Goal: Task Accomplishment & Management: Manage account settings

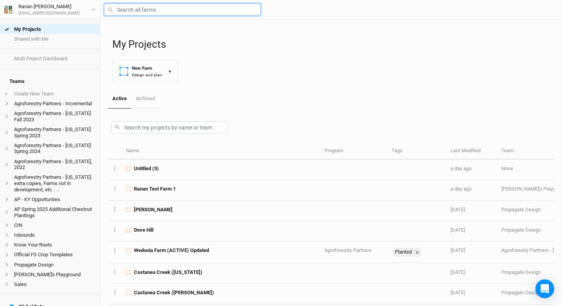
click at [132, 9] on input "text" at bounding box center [182, 10] width 156 height 12
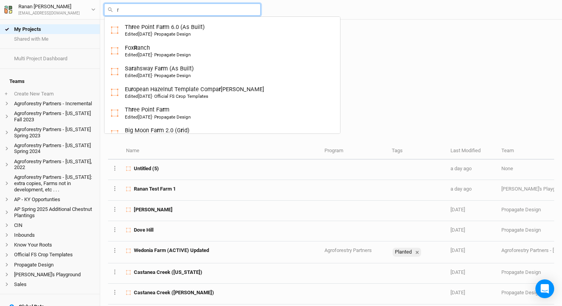
type input "ru"
type input "rutgers Hazelnut Breeding and Research"
type input "rud"
type input "rudolph Family Farm(old)"
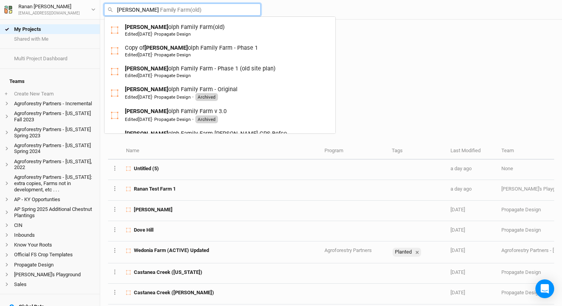
type input "rudo"
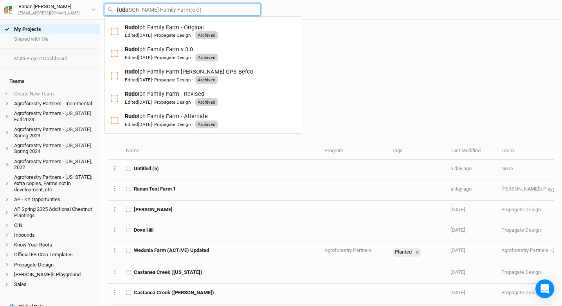
scroll to position [85, 0]
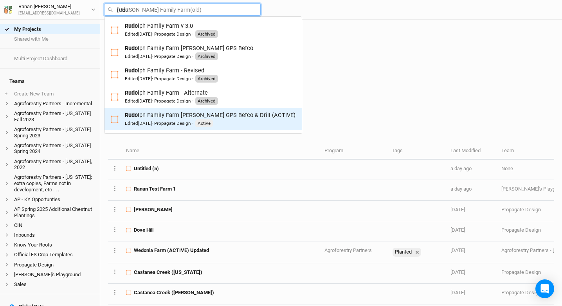
click at [164, 120] on div "Edited 21 days ago · Propagate Design" at bounding box center [158, 123] width 66 height 6
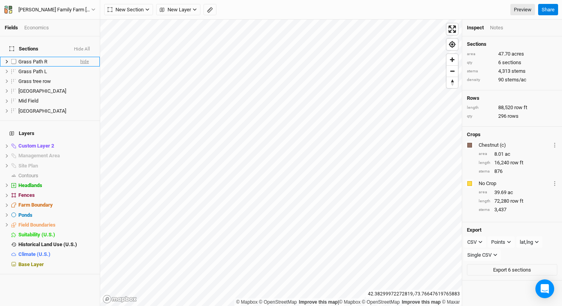
click at [80, 59] on span "hide" at bounding box center [84, 62] width 9 height 10
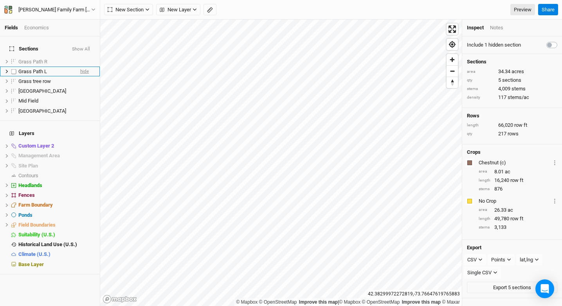
click at [80, 66] on span "hide" at bounding box center [84, 71] width 9 height 10
click at [80, 76] on span "hide" at bounding box center [84, 81] width 9 height 10
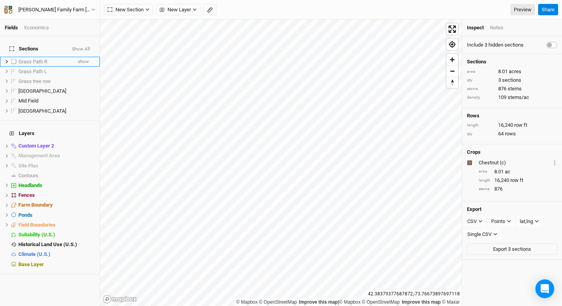
click at [15, 58] on label at bounding box center [14, 62] width 10 height 10
click at [15, 59] on input "checkbox" at bounding box center [13, 61] width 5 height 5
checkbox input "true"
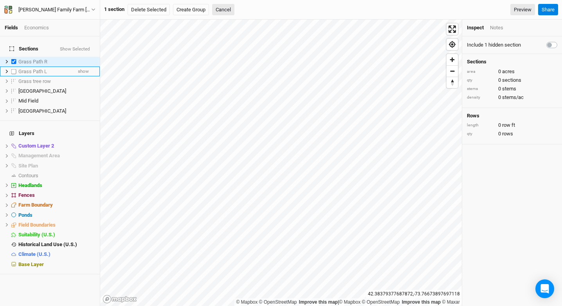
click at [13, 68] on label at bounding box center [14, 71] width 10 height 10
click at [13, 69] on input "checkbox" at bounding box center [13, 71] width 5 height 5
checkbox input "true"
click at [12, 78] on label at bounding box center [14, 81] width 10 height 10
click at [12, 79] on input "checkbox" at bounding box center [13, 81] width 5 height 5
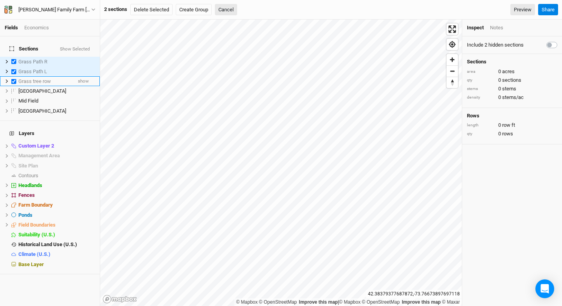
checkbox input "true"
click at [198, 6] on button "Create Group" at bounding box center [194, 10] width 36 height 12
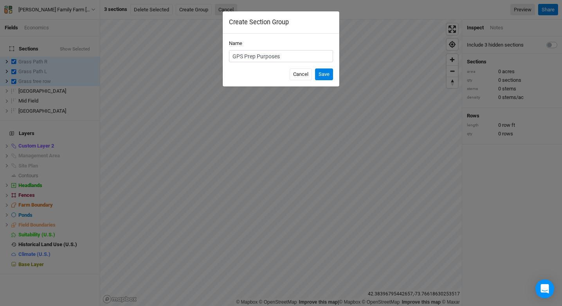
type input "GPS Prep Purposes"
click at [315, 68] on button "Save" at bounding box center [324, 74] width 18 height 12
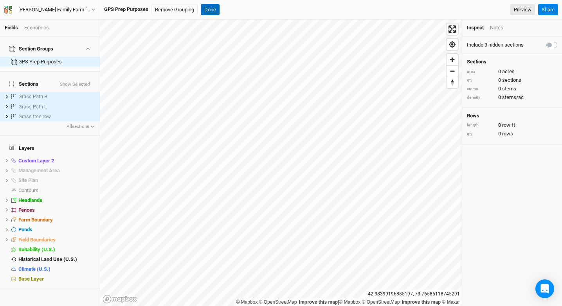
click at [211, 8] on button "Done" at bounding box center [210, 10] width 19 height 12
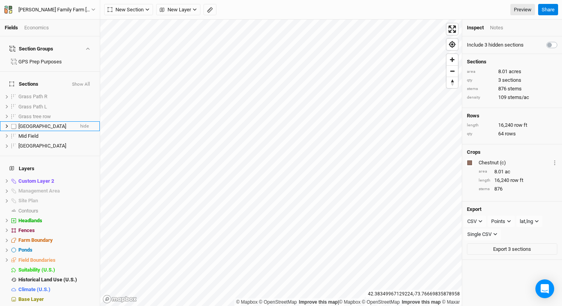
click at [14, 121] on label at bounding box center [14, 126] width 10 height 10
click at [14, 124] on input "checkbox" at bounding box center [13, 126] width 5 height 5
checkbox input "true"
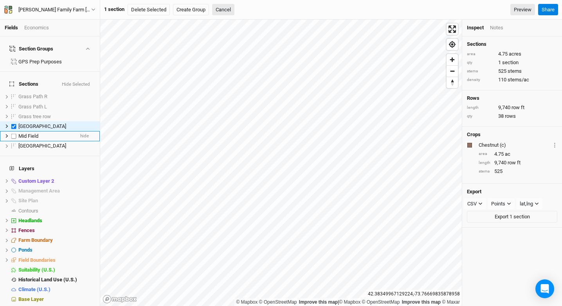
click at [14, 131] on label at bounding box center [14, 136] width 10 height 10
click at [14, 133] on input "checkbox" at bounding box center [13, 135] width 5 height 5
checkbox input "true"
click at [14, 141] on label at bounding box center [14, 146] width 10 height 10
click at [14, 144] on input "checkbox" at bounding box center [13, 146] width 5 height 5
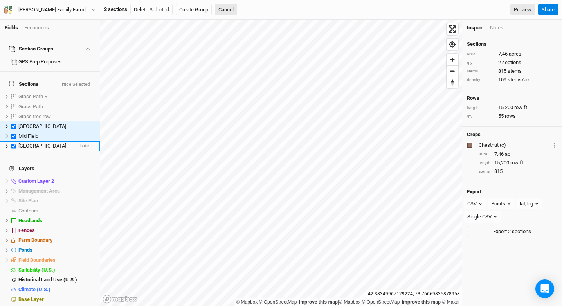
checkbox input "true"
click at [194, 11] on button "Create Group" at bounding box center [194, 10] width 36 height 12
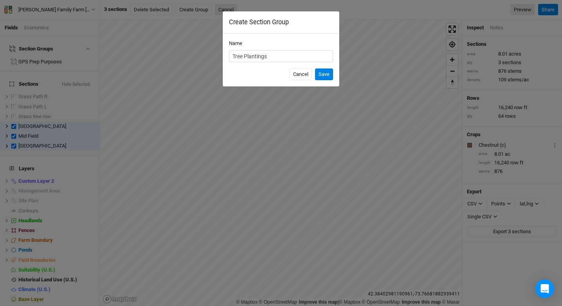
type input "Tree Plantings"
click at [315, 68] on button "Save" at bounding box center [324, 74] width 18 height 12
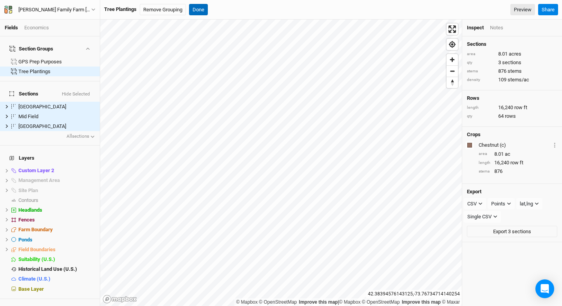
click at [199, 9] on button "Done" at bounding box center [198, 10] width 19 height 12
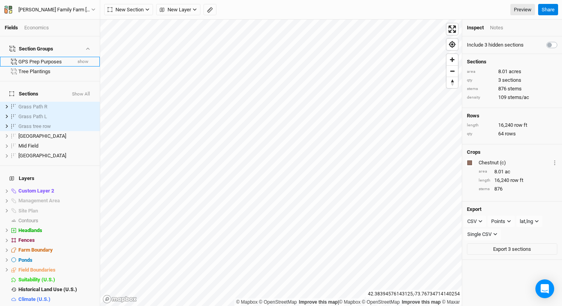
click at [80, 59] on button "show" at bounding box center [83, 61] width 12 height 5
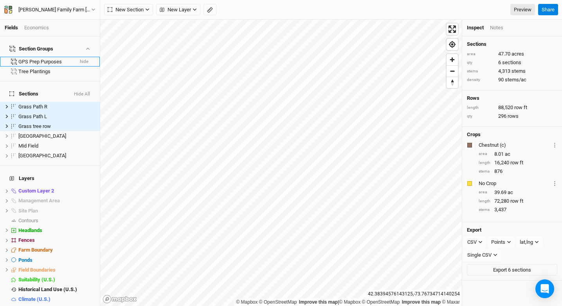
click at [79, 59] on button "hide" at bounding box center [83, 61] width 9 height 5
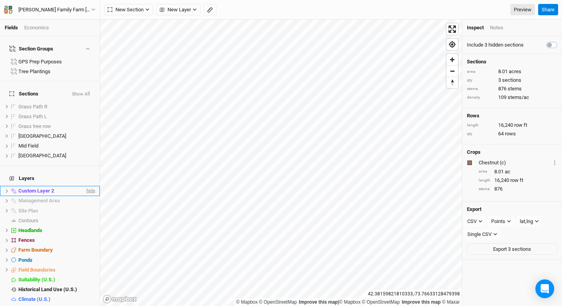
click at [85, 186] on span "hide" at bounding box center [90, 191] width 10 height 10
click at [85, 196] on span "hide" at bounding box center [90, 201] width 10 height 10
click at [62, 7] on div "[PERSON_NAME] Family Farm [PERSON_NAME] GPS Befco & Drill (ACTIVE)" at bounding box center [54, 10] width 73 height 8
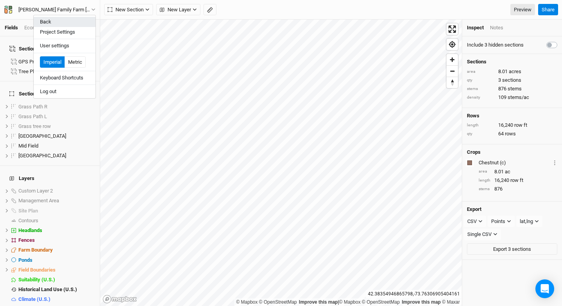
click at [76, 18] on button "Back" at bounding box center [65, 22] width 62 height 10
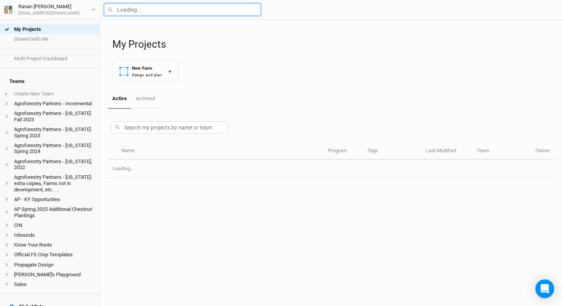
click at [133, 12] on input "text" at bounding box center [182, 10] width 156 height 12
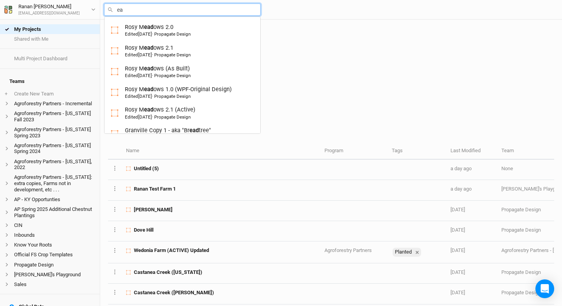
type input "e"
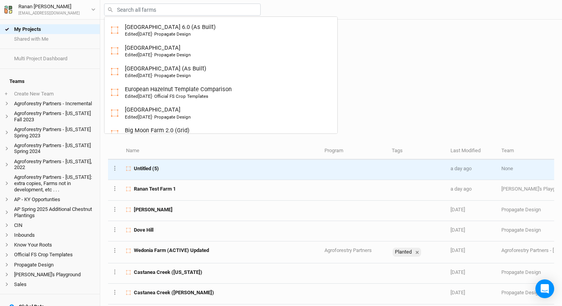
click at [152, 173] on td "Untitled (5)" at bounding box center [221, 170] width 198 height 20
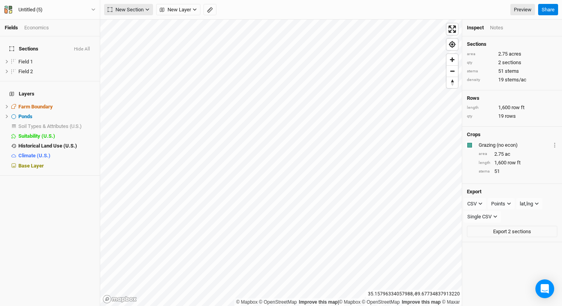
click at [128, 13] on span "New Section" at bounding box center [126, 10] width 36 height 8
click at [128, 24] on div "Grid" at bounding box center [127, 25] width 12 height 9
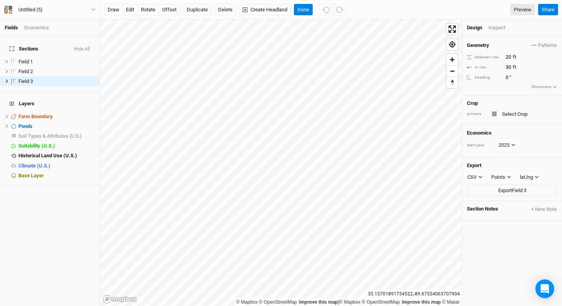
click at [498, 33] on div "Design Inspect" at bounding box center [512, 28] width 100 height 17
click at [496, 20] on div "Design Inspect" at bounding box center [512, 28] width 100 height 17
click at [494, 26] on div "Inspect" at bounding box center [502, 27] width 28 height 7
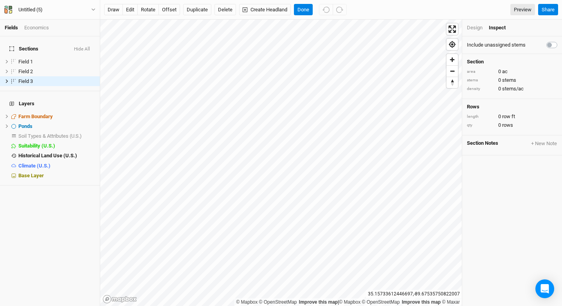
click at [560, 40] on label at bounding box center [560, 40] width 0 height 0
click at [546, 45] on input "checkbox" at bounding box center [549, 44] width 6 height 8
checkbox input "true"
click at [133, 9] on button "edit" at bounding box center [129, 10] width 15 height 12
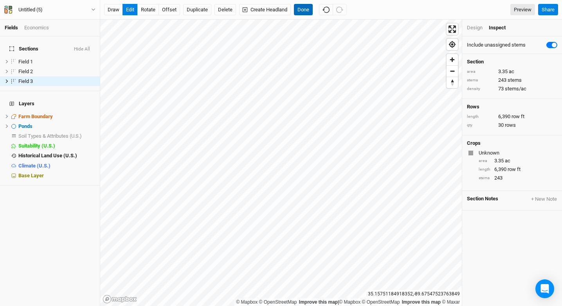
click at [303, 10] on button "Done" at bounding box center [303, 10] width 19 height 12
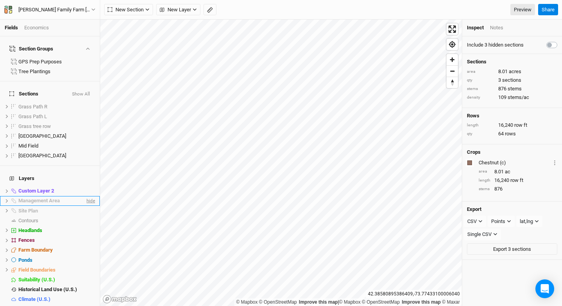
click at [85, 196] on span "hide" at bounding box center [90, 201] width 10 height 10
